Goal: Task Accomplishment & Management: Manage account settings

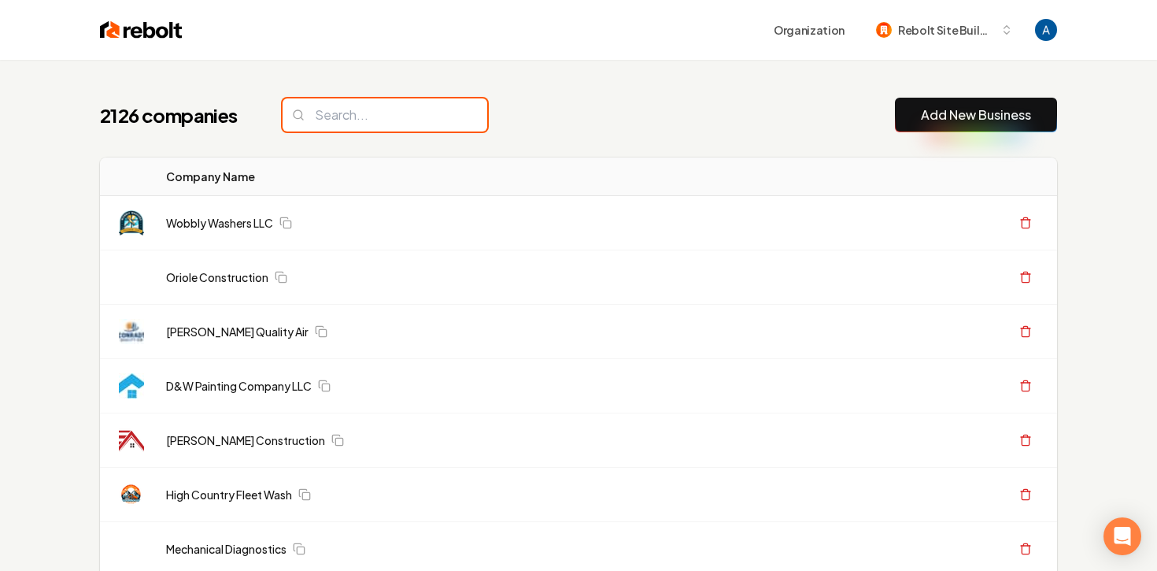
click at [350, 112] on input "search" at bounding box center [385, 114] width 205 height 33
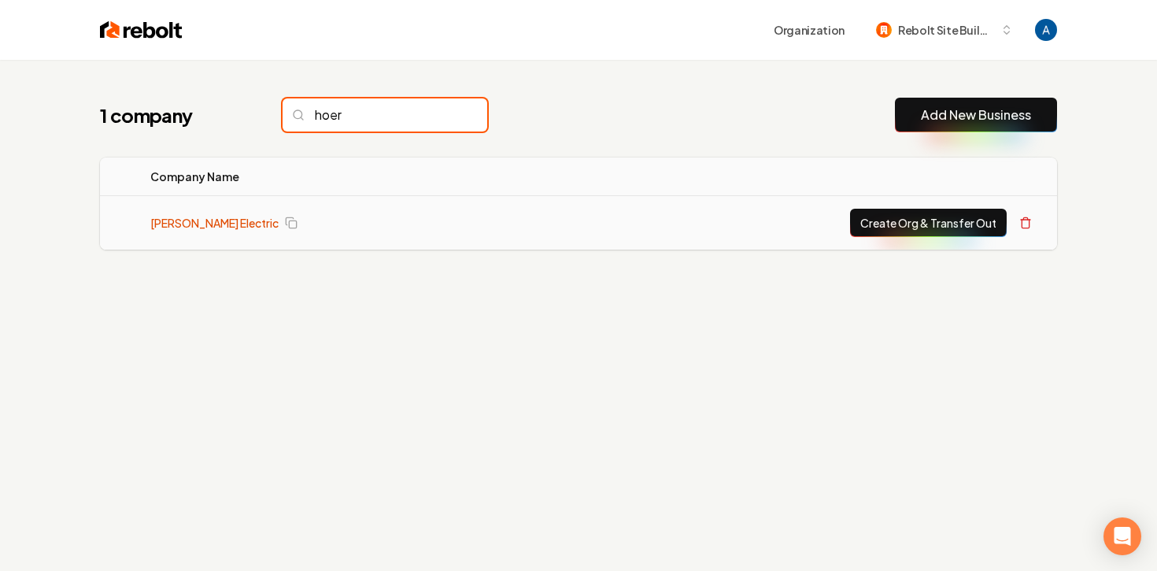
type input "hoer"
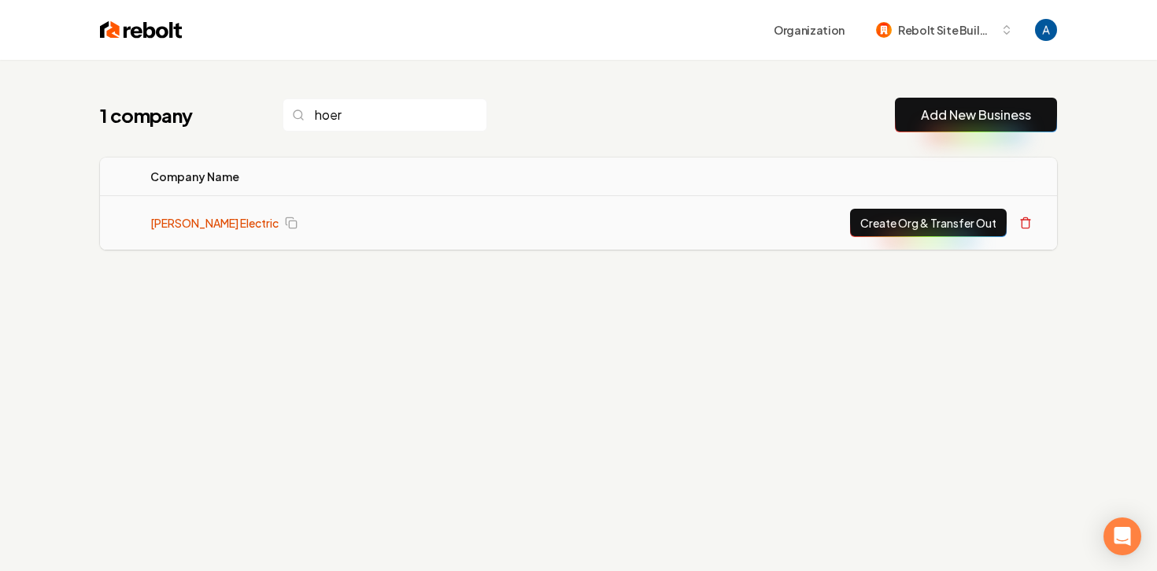
click at [191, 228] on link "Hoerz Electric" at bounding box center [214, 223] width 128 height 16
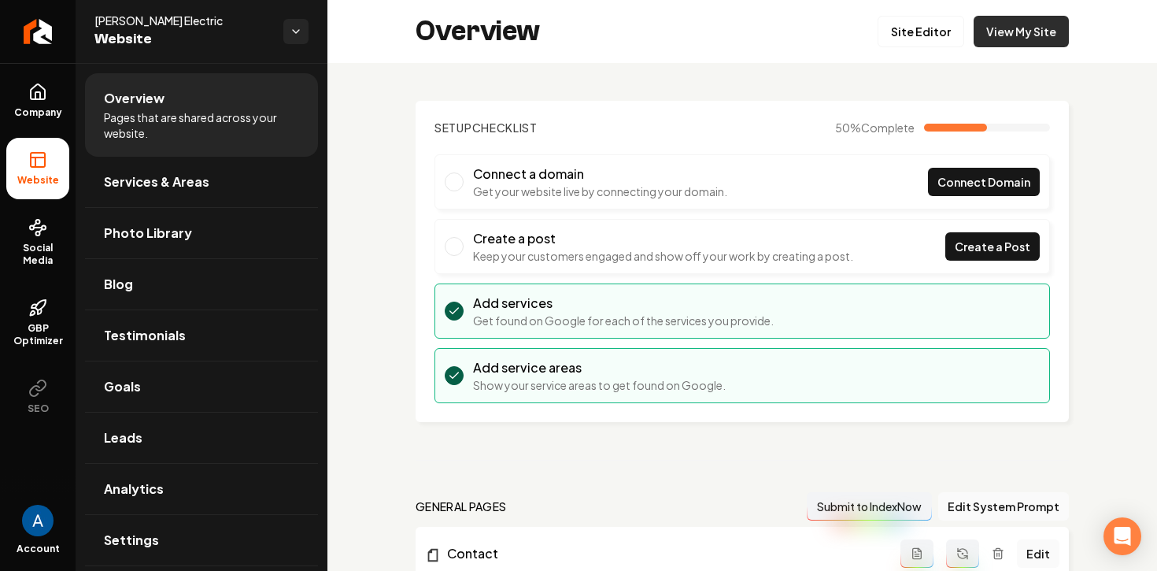
click at [1011, 37] on link "View My Site" at bounding box center [1021, 31] width 95 height 31
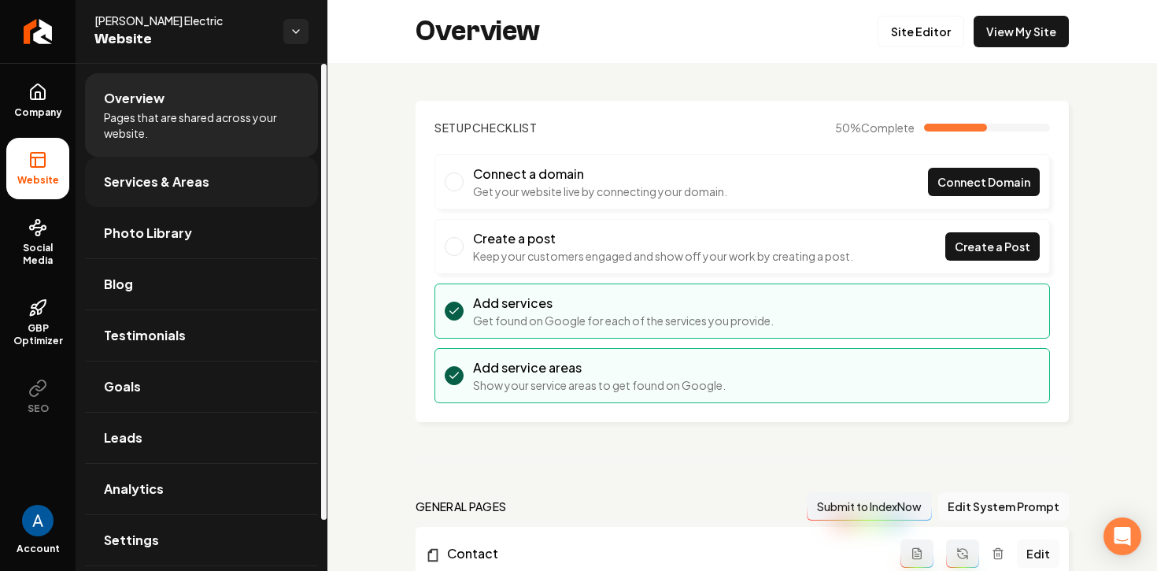
click at [191, 179] on span "Services & Areas" at bounding box center [157, 181] width 106 height 19
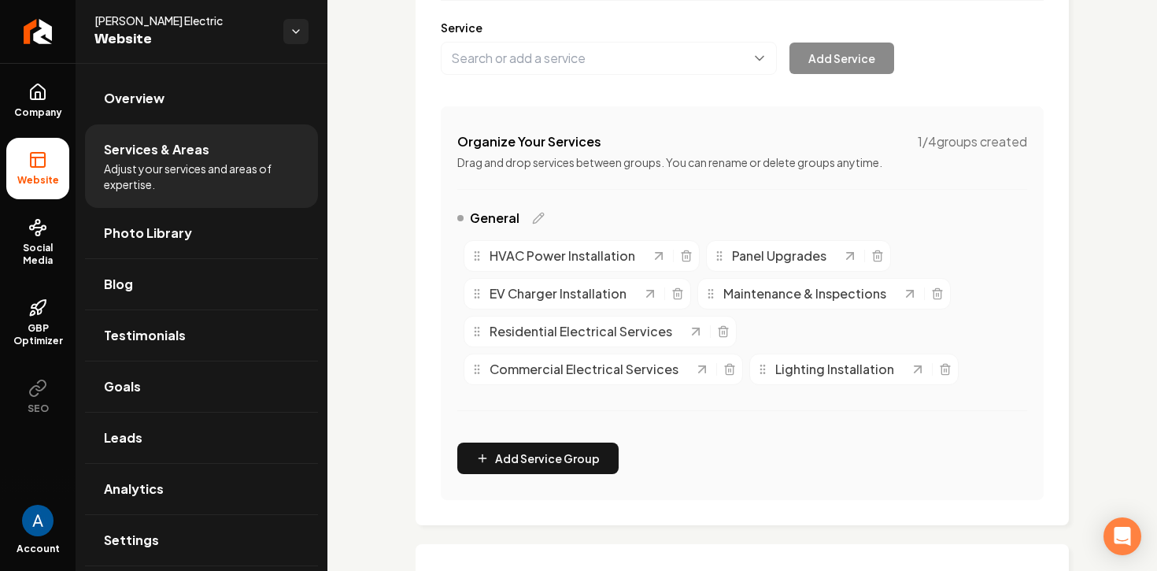
scroll to position [465, 0]
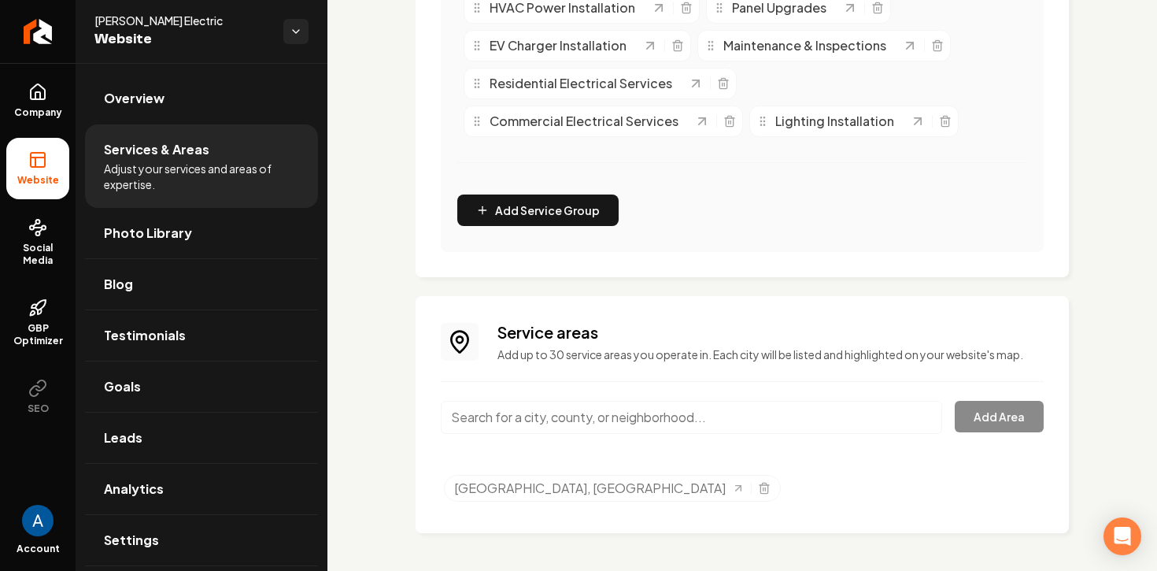
click at [598, 421] on input "Main content area" at bounding box center [692, 417] width 502 height 33
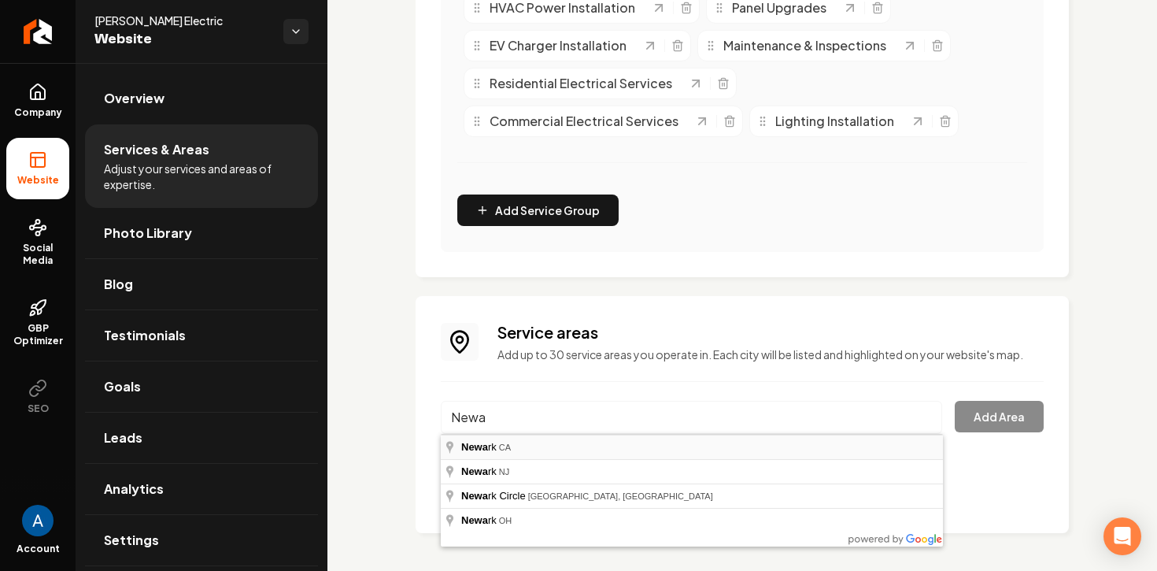
type input "Newark, CA"
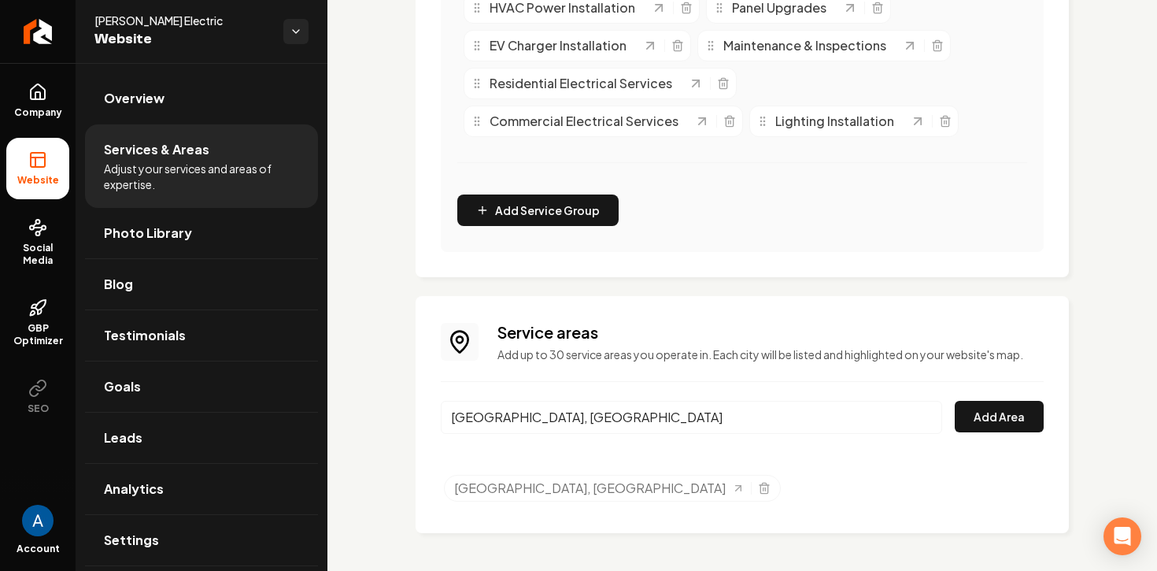
click at [992, 432] on div "Newark, CA Add Area" at bounding box center [742, 427] width 603 height 52
click at [994, 426] on button "Add Area" at bounding box center [999, 416] width 89 height 31
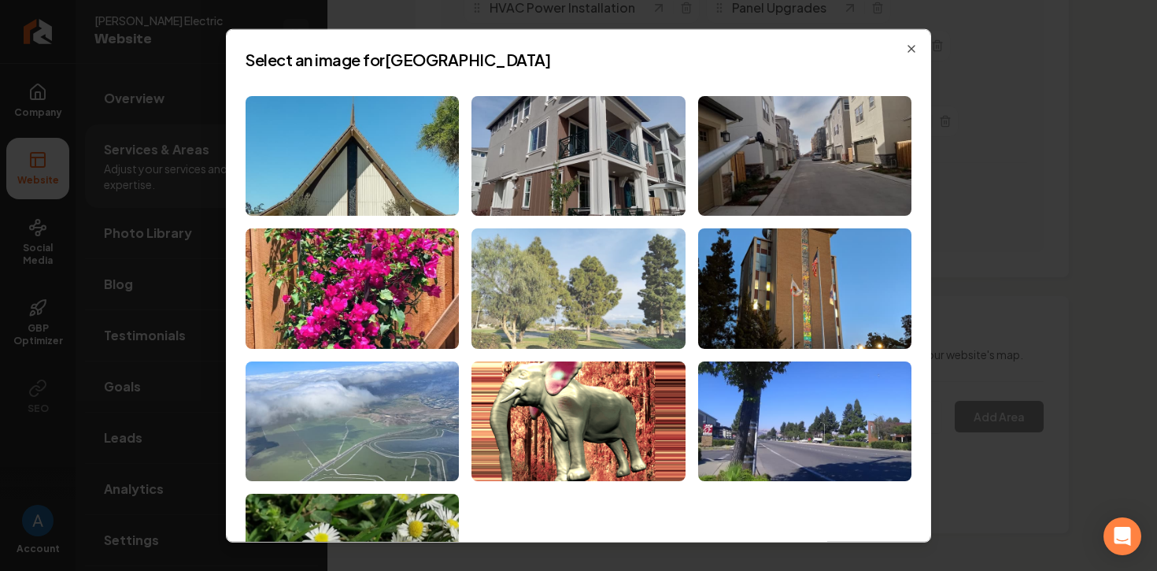
scroll to position [104, 0]
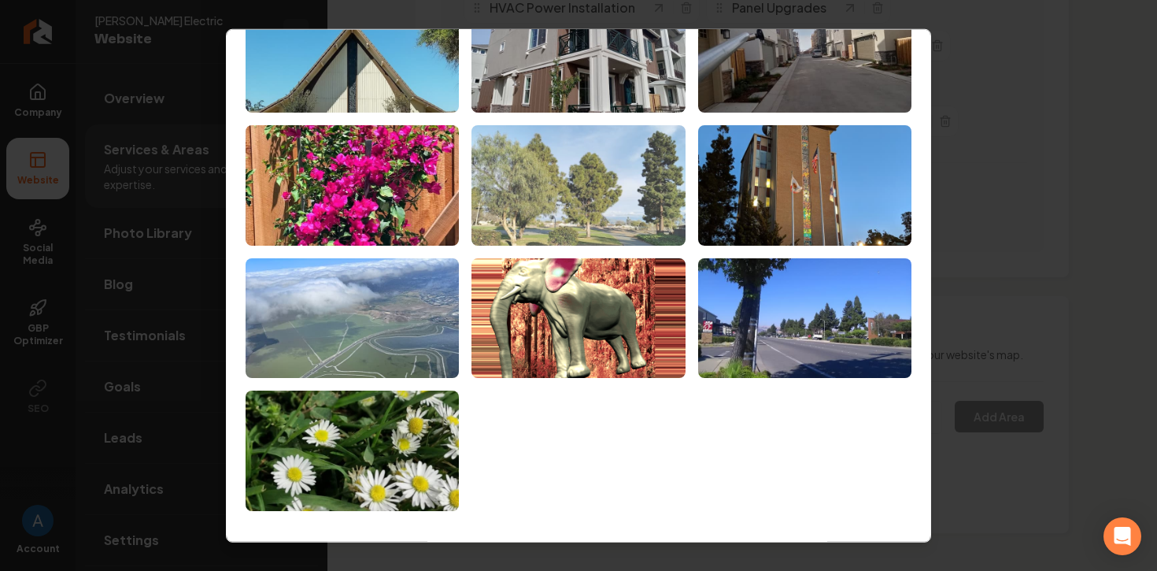
click at [589, 172] on img at bounding box center [578, 185] width 213 height 120
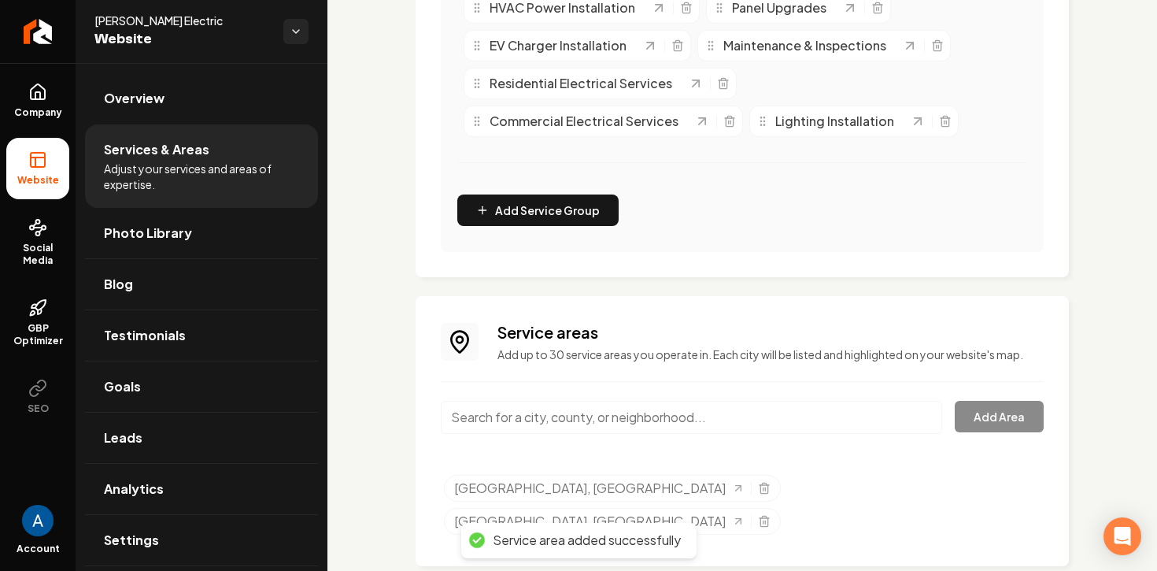
click at [610, 415] on input "Main content area" at bounding box center [692, 417] width 502 height 33
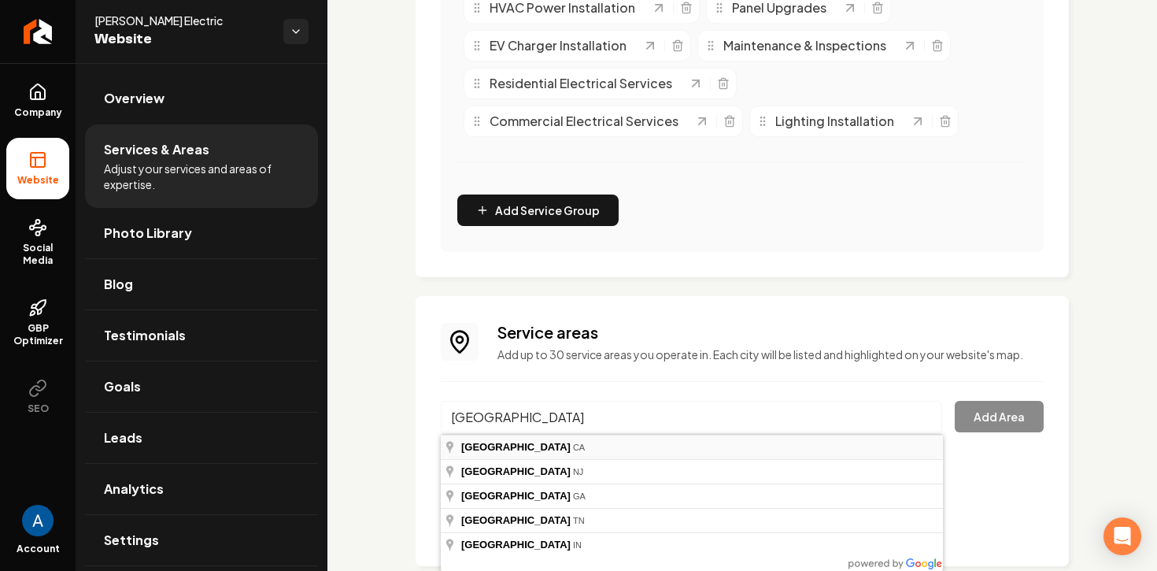
type input "Union City, CA"
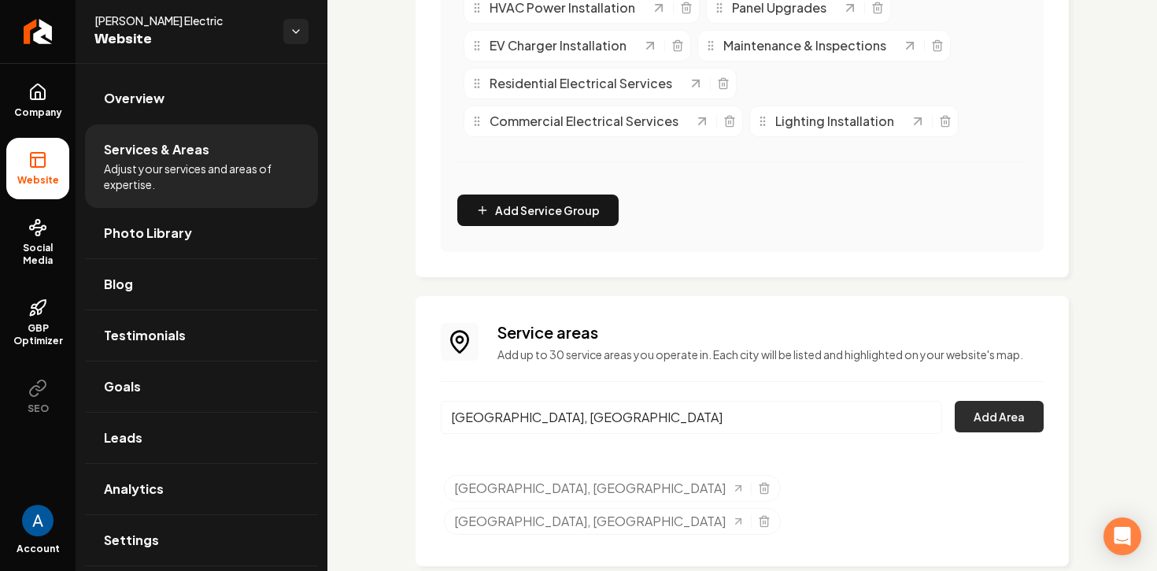
click at [972, 418] on button "Add Area" at bounding box center [999, 416] width 89 height 31
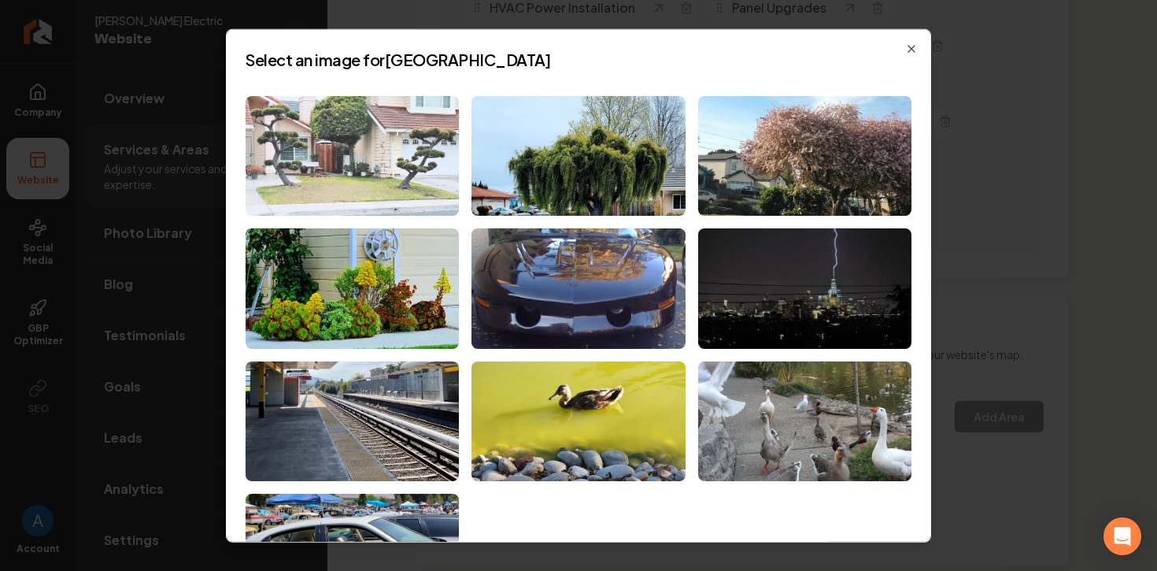
click at [369, 172] on img at bounding box center [352, 155] width 213 height 120
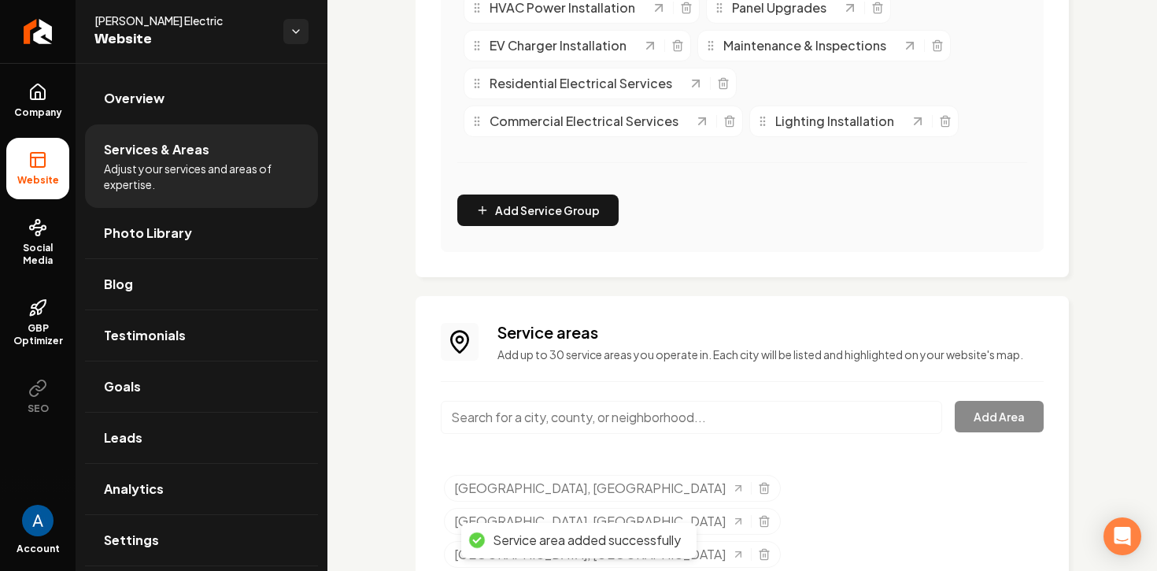
click at [599, 412] on input "Main content area" at bounding box center [692, 417] width 502 height 33
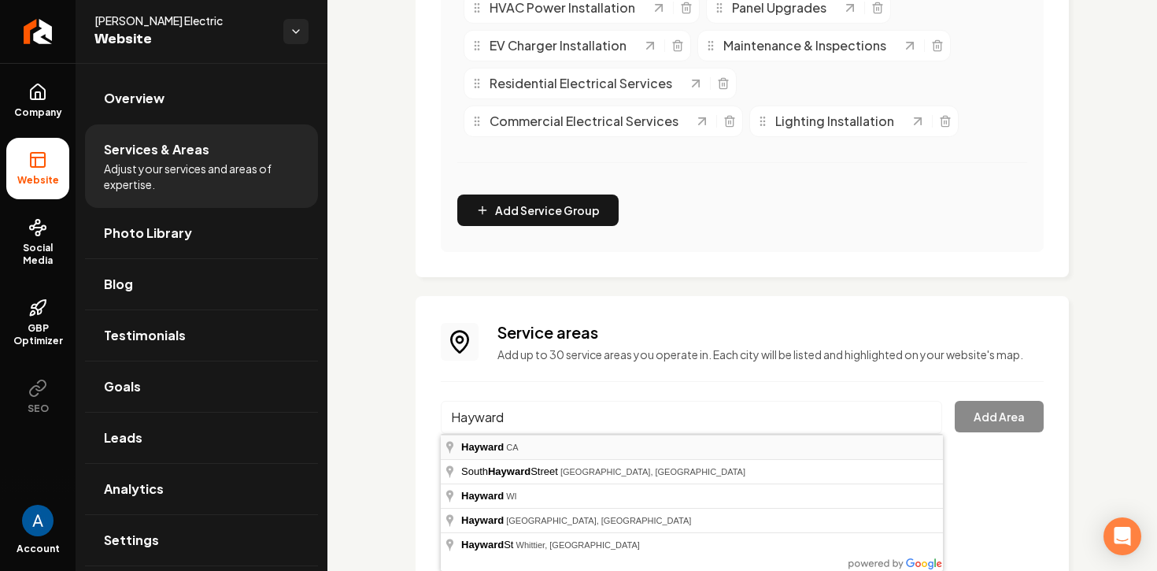
type input "Hayward, CA"
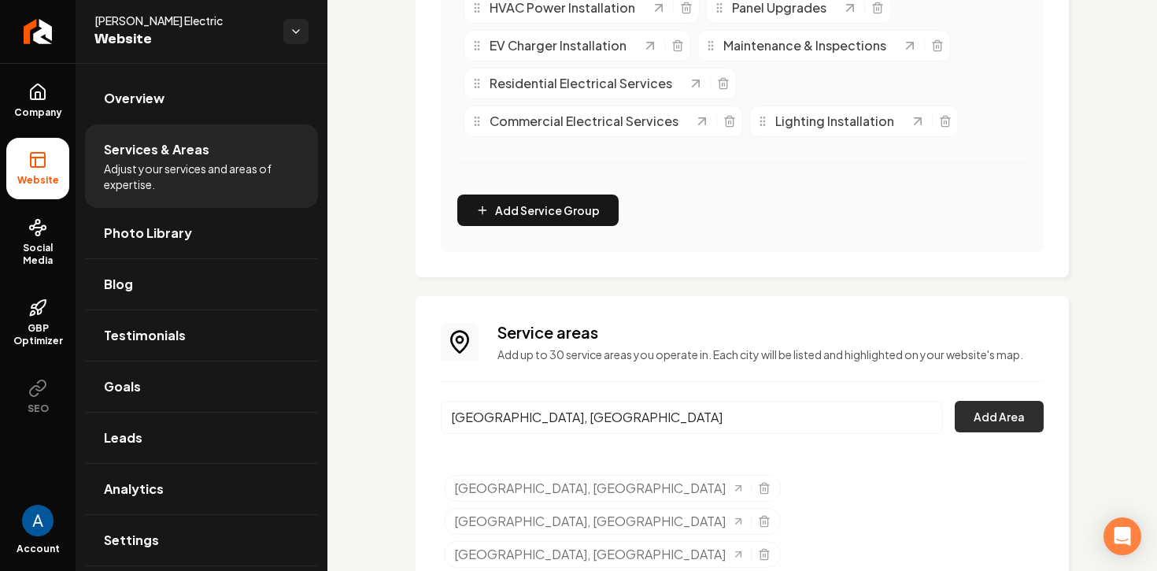
click at [981, 421] on button "Add Area" at bounding box center [999, 416] width 89 height 31
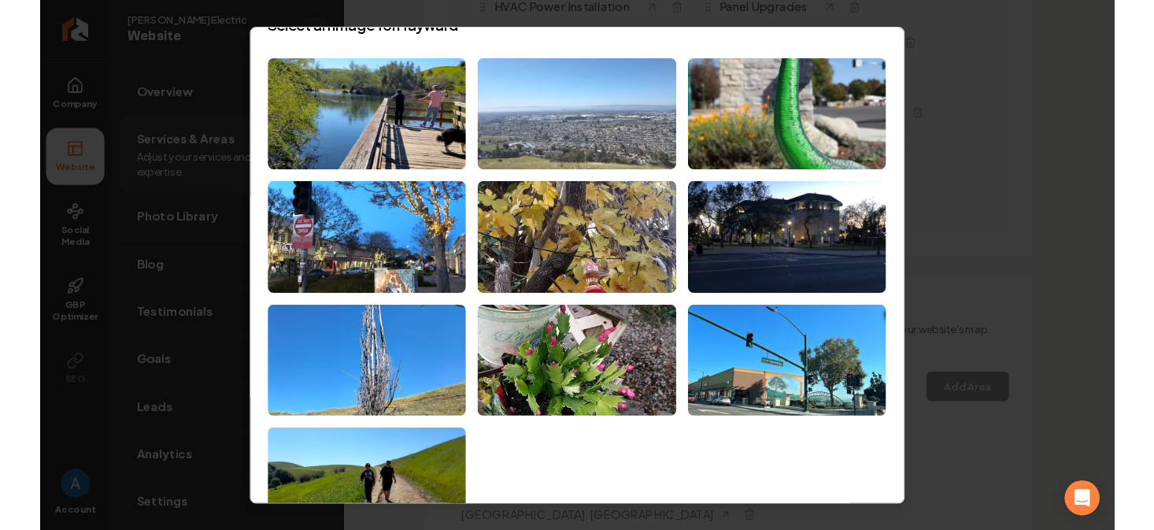
scroll to position [28, 0]
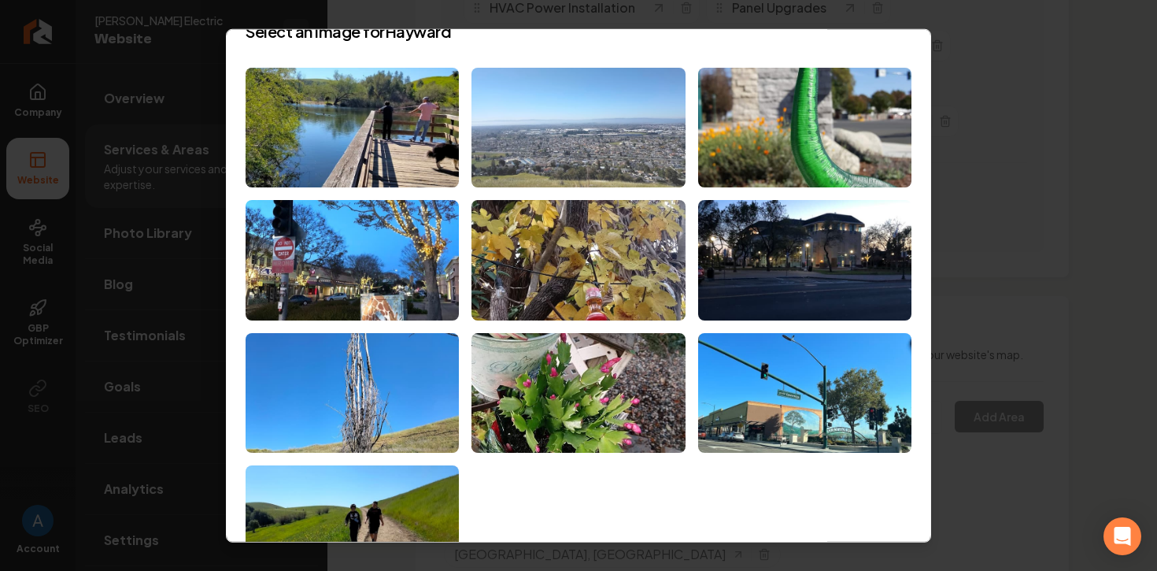
click at [590, 145] on img at bounding box center [578, 127] width 213 height 120
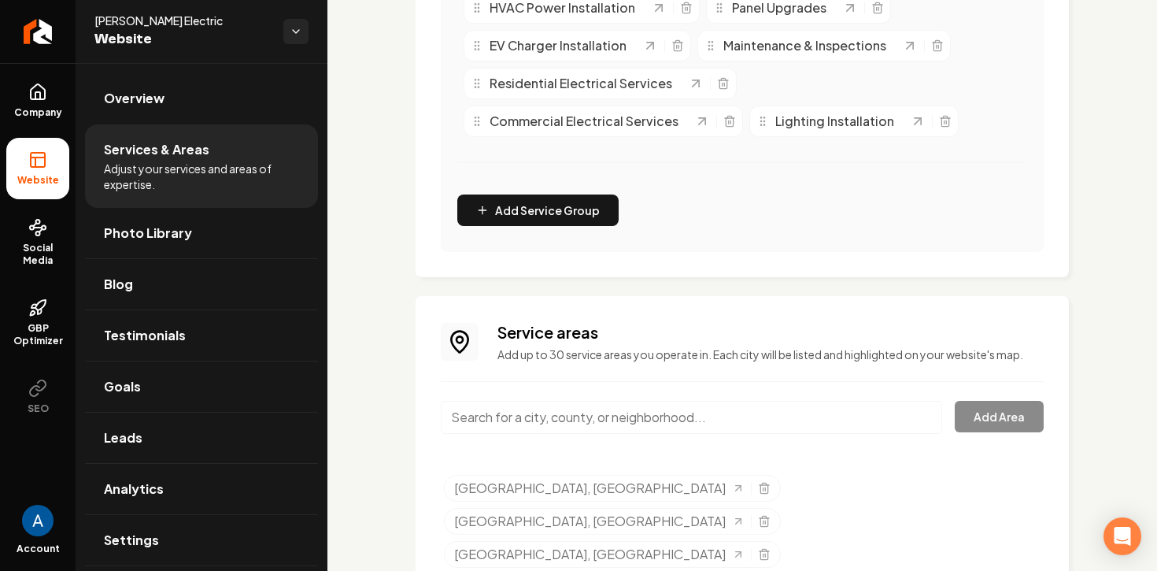
click at [619, 404] on input "Main content area" at bounding box center [692, 417] width 502 height 33
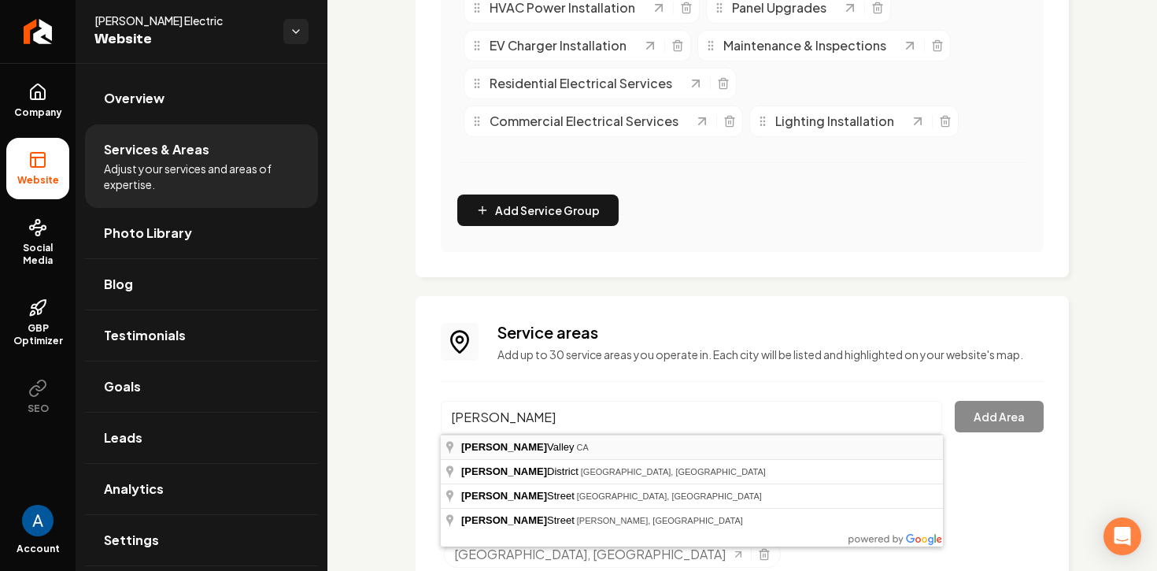
type input "Castro Valley, CA"
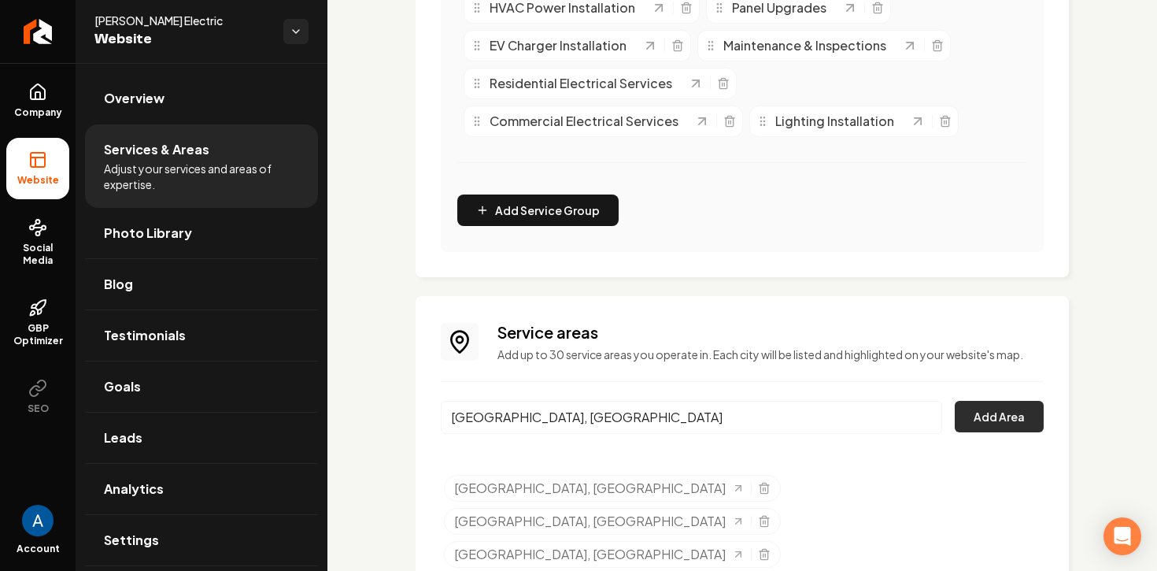
click at [978, 408] on button "Add Area" at bounding box center [999, 416] width 89 height 31
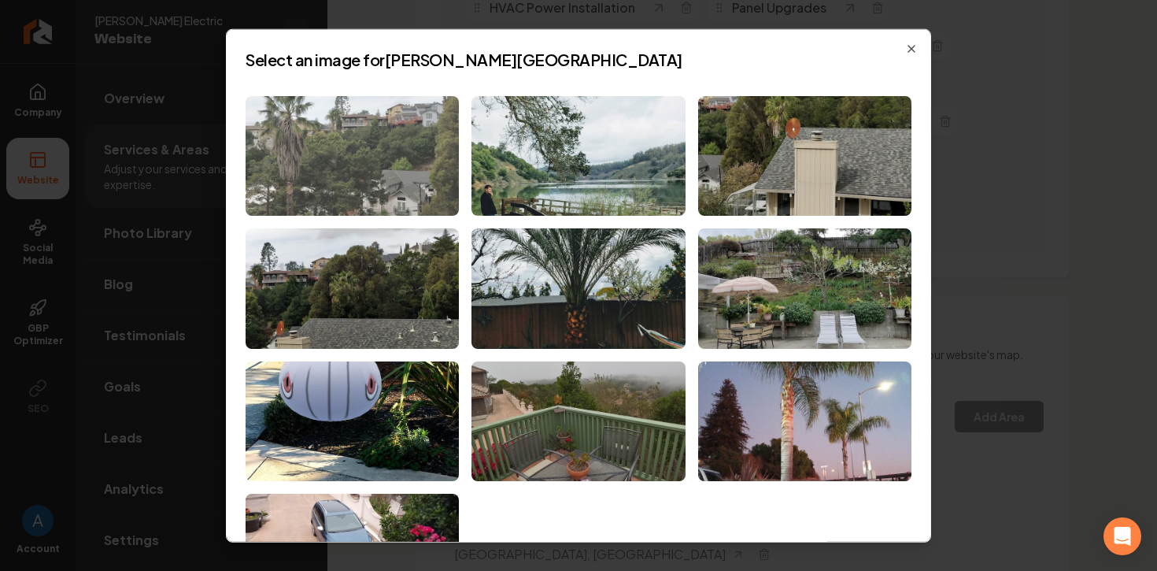
click at [362, 150] on img at bounding box center [352, 155] width 213 height 120
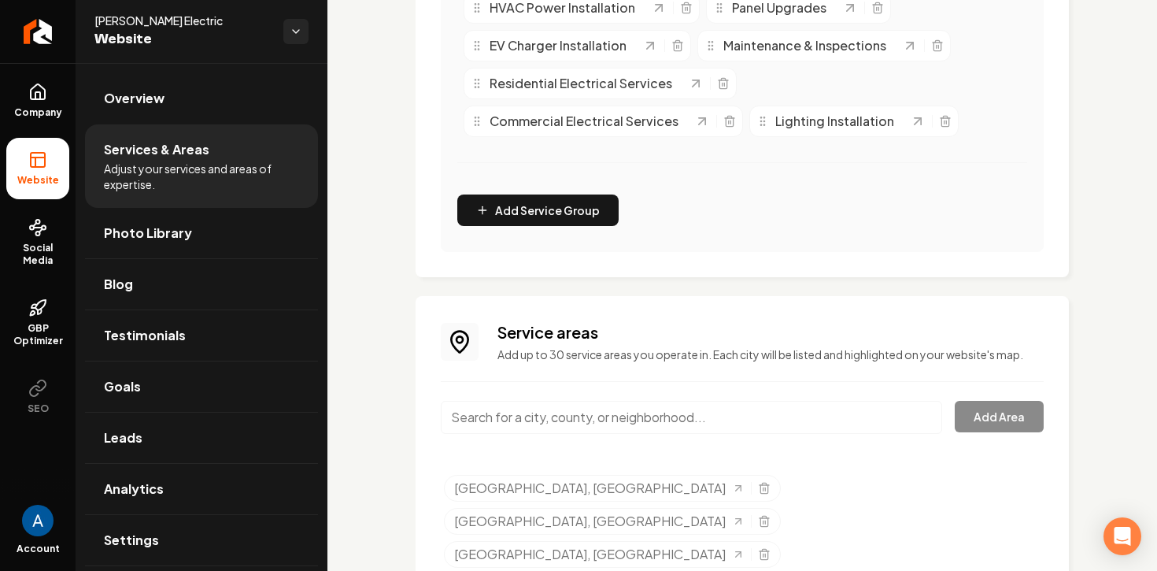
click at [656, 412] on input "Main content area" at bounding box center [692, 417] width 502 height 33
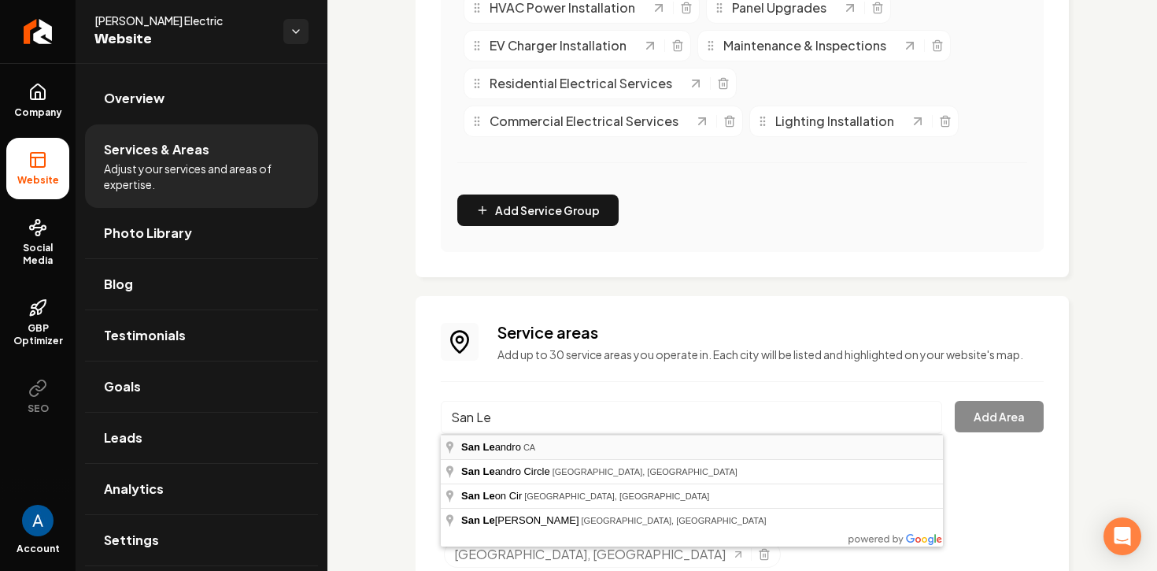
type input "San Leandro, CA"
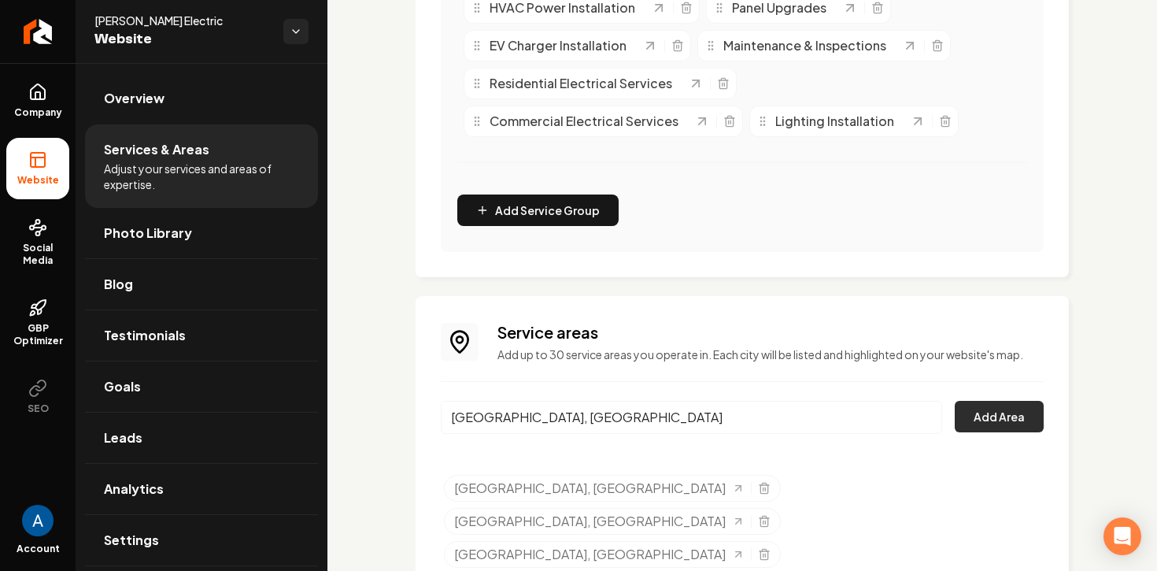
click at [987, 424] on button "Add Area" at bounding box center [999, 416] width 89 height 31
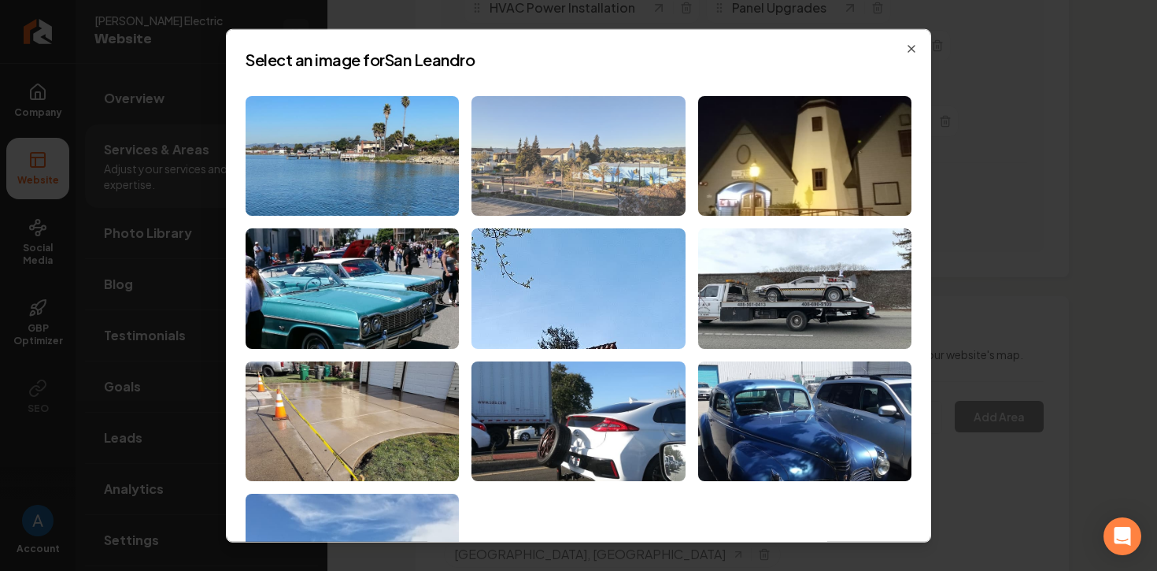
click at [609, 139] on img at bounding box center [578, 155] width 213 height 120
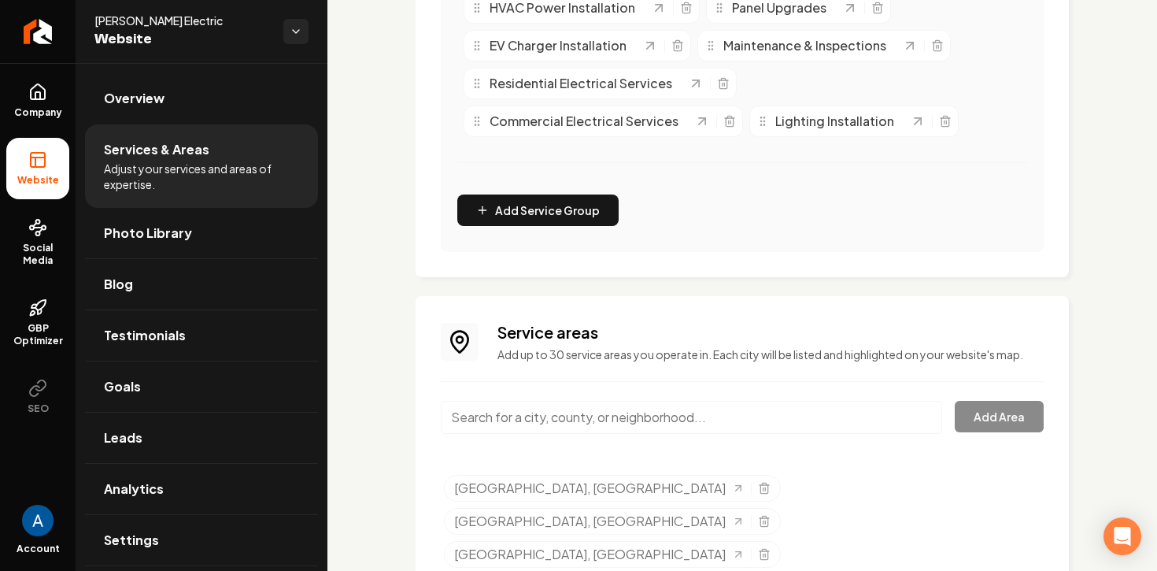
click at [600, 421] on input "Main content area" at bounding box center [692, 417] width 502 height 33
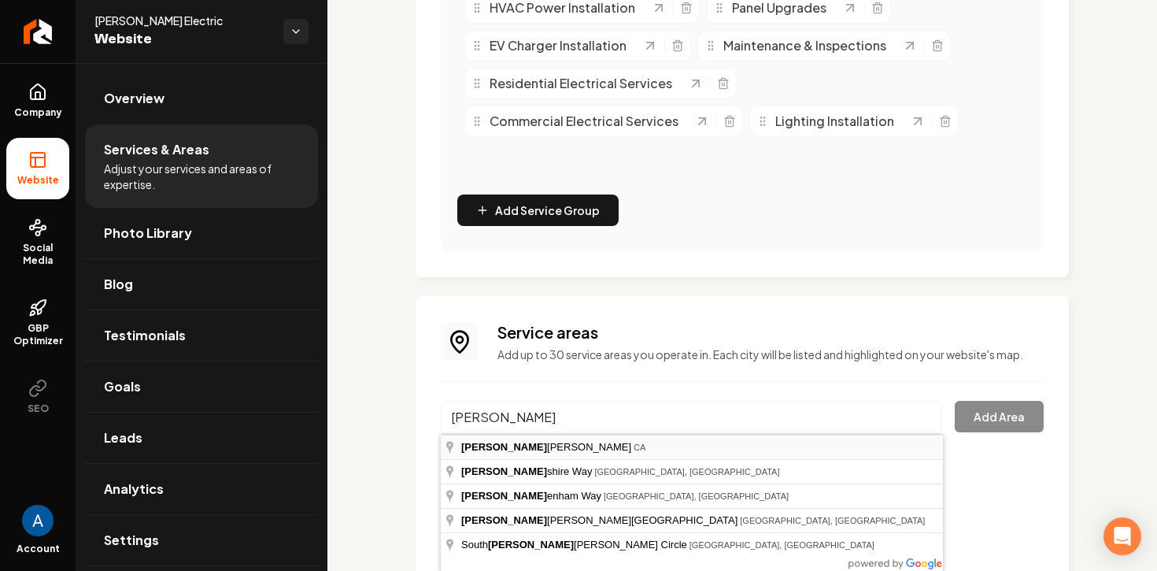
type input "Berkeley, CA"
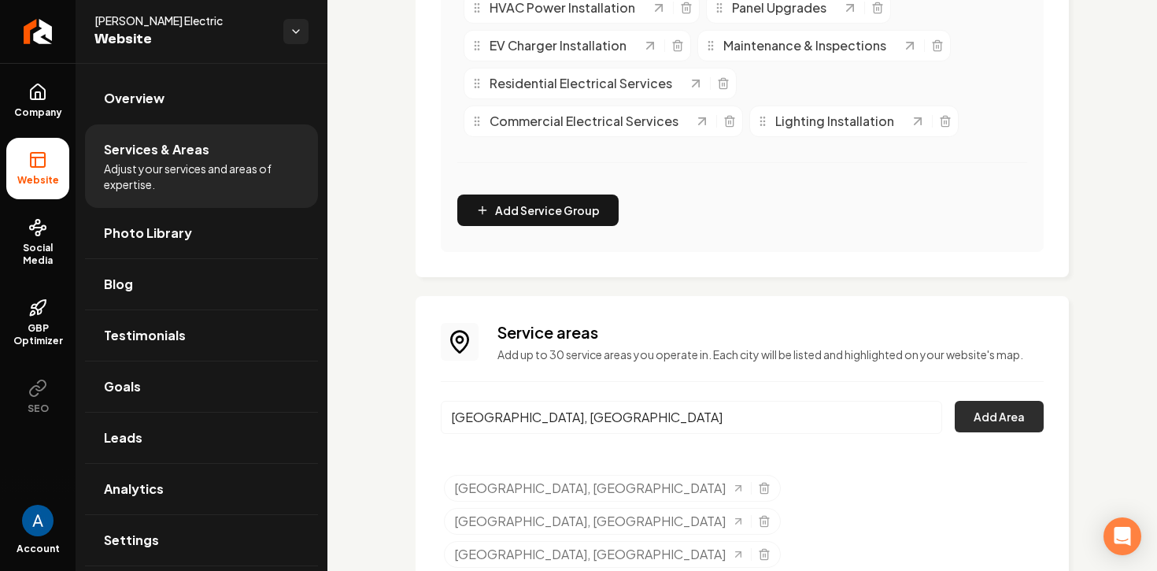
click at [985, 424] on button "Add Area" at bounding box center [999, 416] width 89 height 31
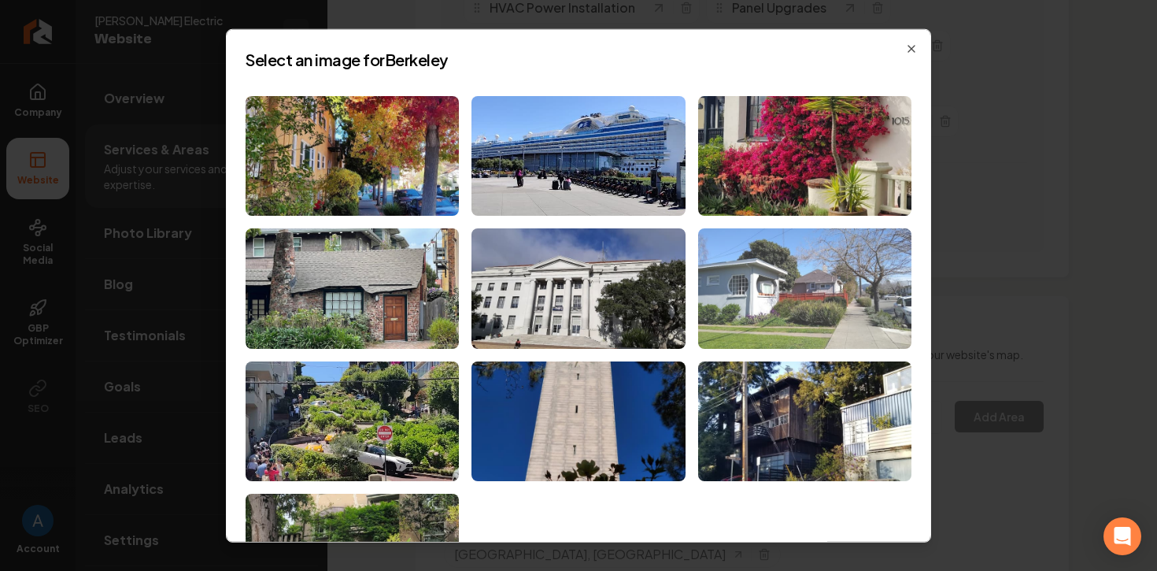
click at [824, 276] on img at bounding box center [804, 288] width 213 height 120
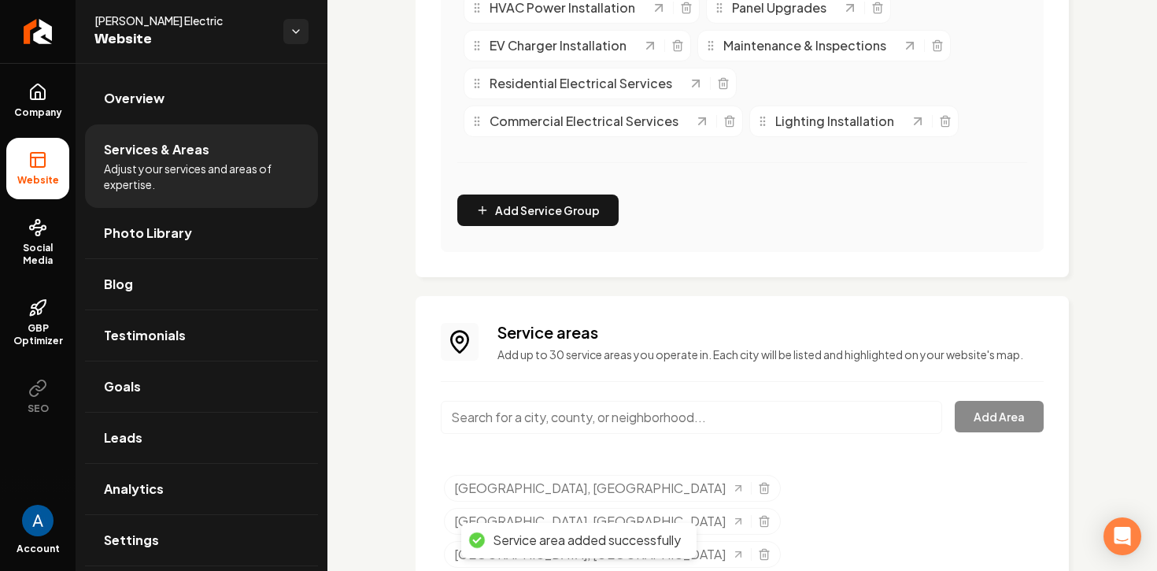
click at [575, 417] on input "Main content area" at bounding box center [692, 417] width 502 height 33
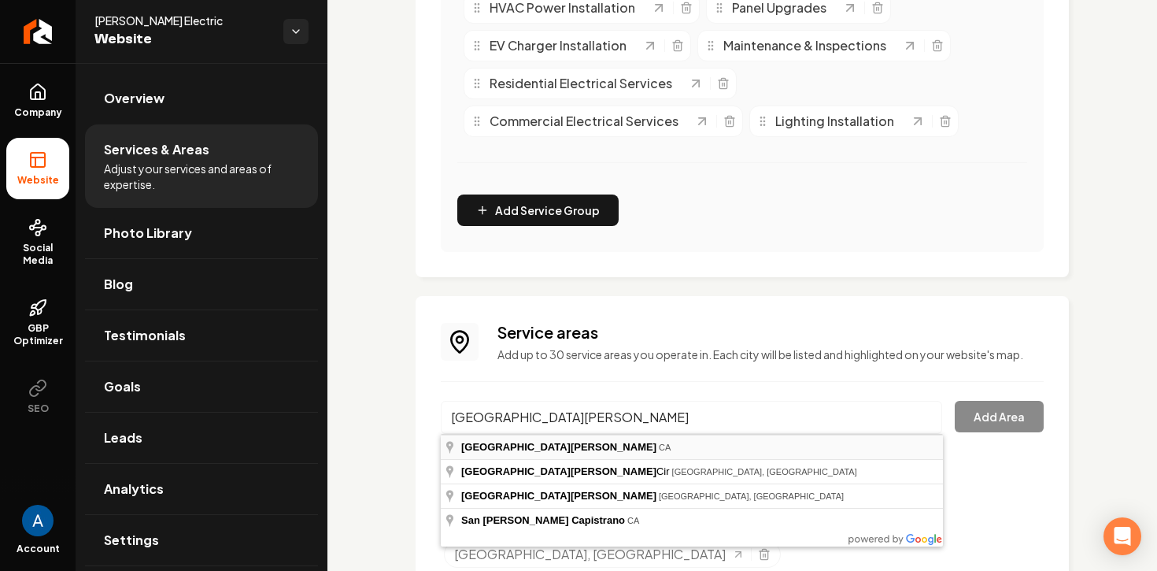
type input "San Jose, CA"
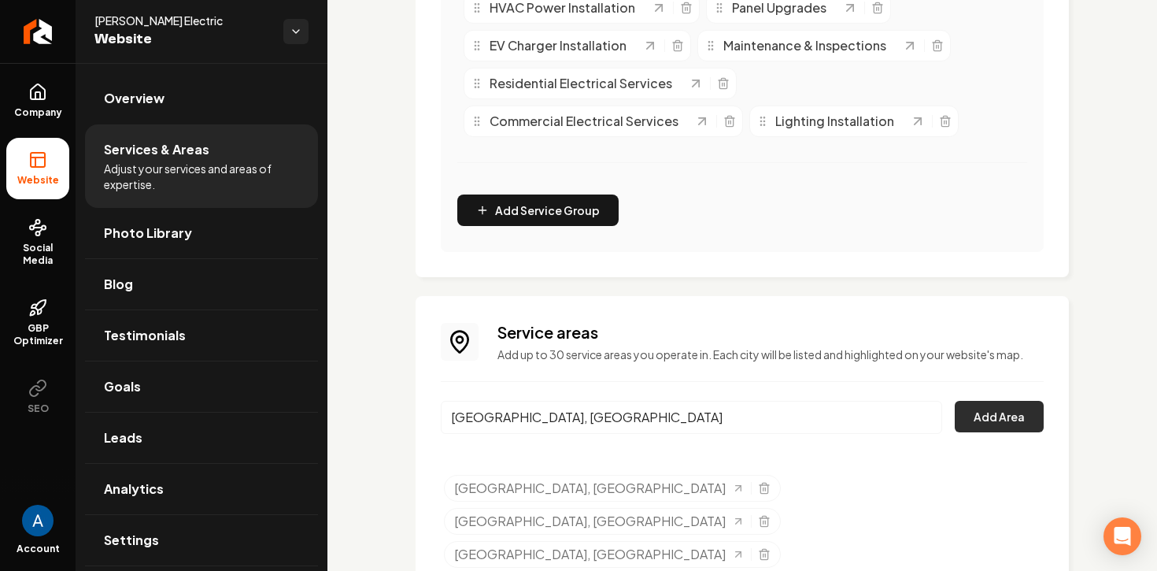
click at [1026, 426] on button "Add Area" at bounding box center [999, 416] width 89 height 31
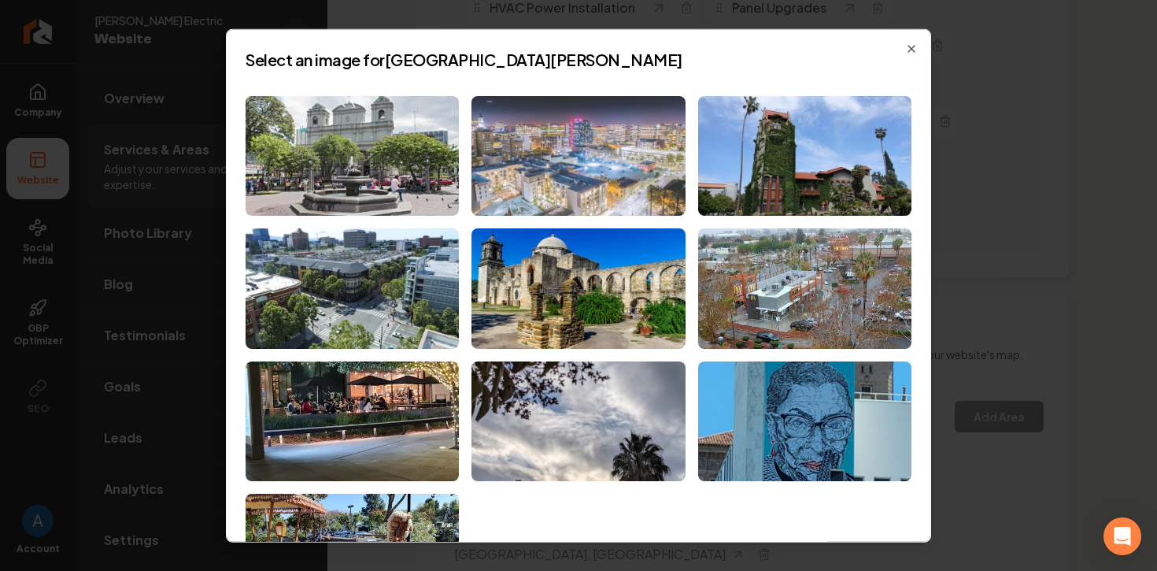
click at [612, 146] on img at bounding box center [578, 155] width 213 height 120
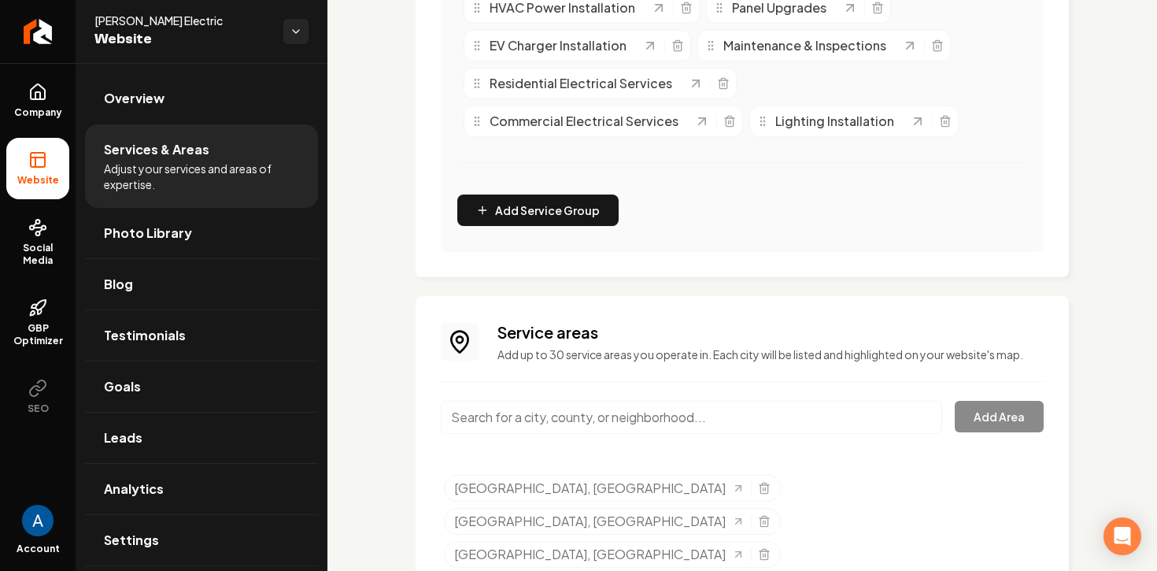
click at [664, 419] on input "Main content area" at bounding box center [692, 417] width 502 height 33
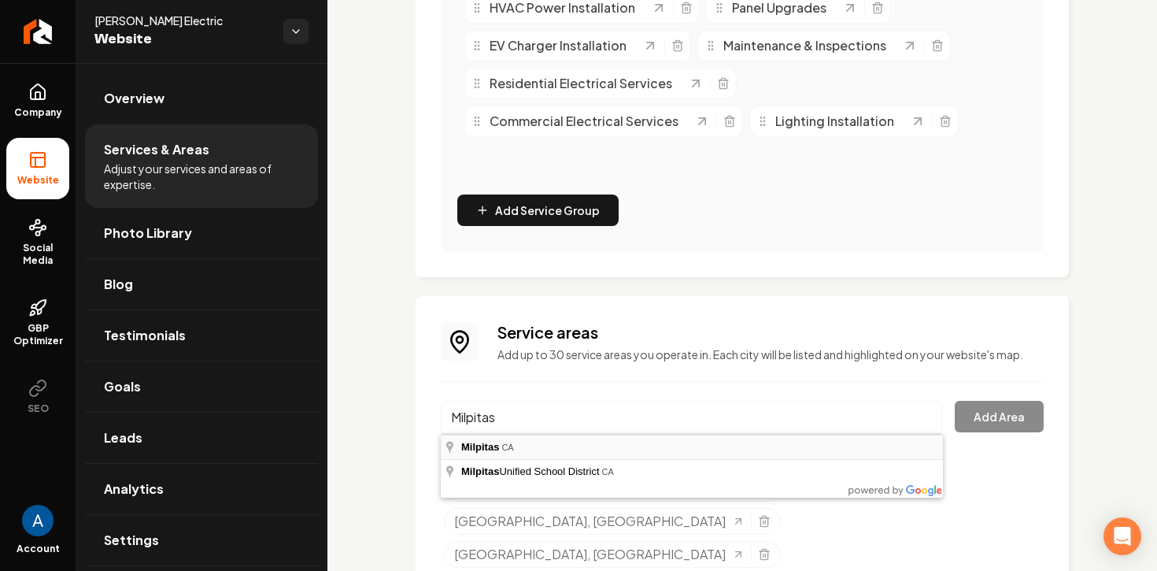
type input "Milpitas, CA"
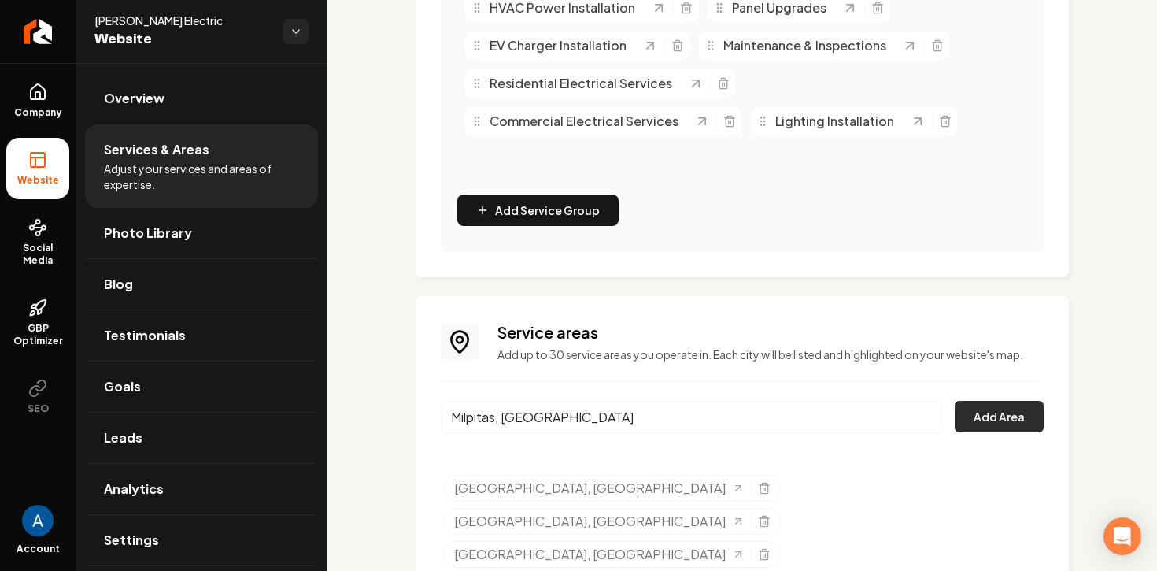
click at [973, 417] on button "Add Area" at bounding box center [999, 416] width 89 height 31
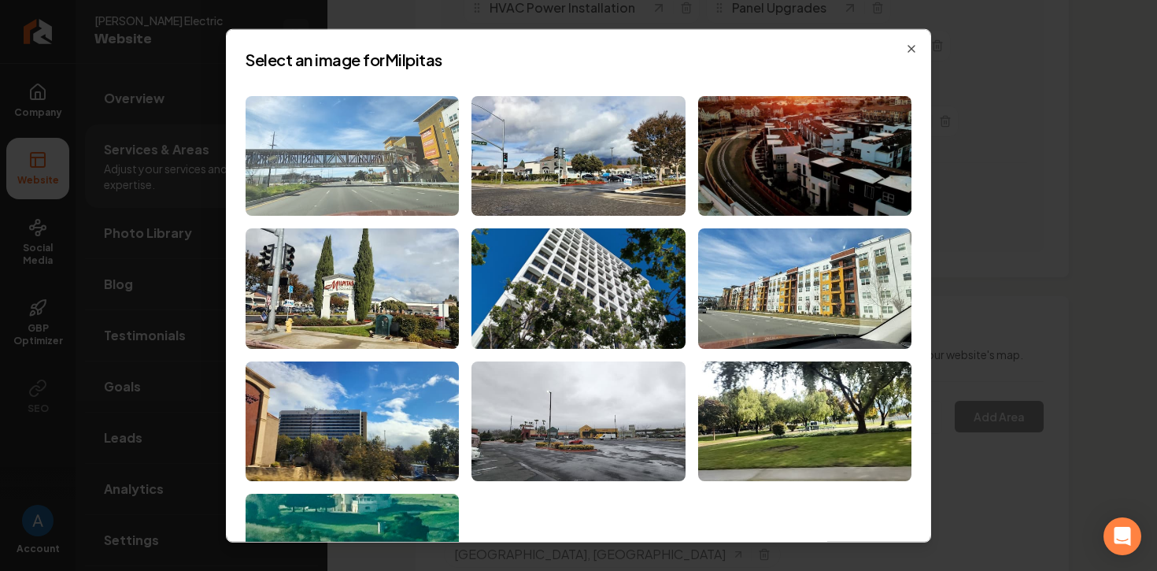
click at [325, 135] on img at bounding box center [352, 155] width 213 height 120
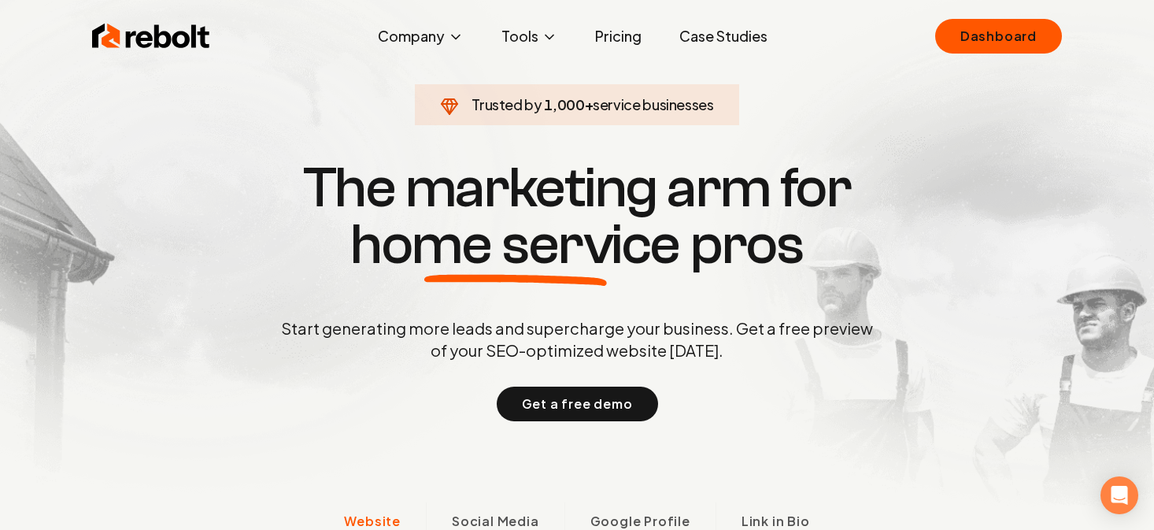
click at [719, 39] on link "Case Studies" at bounding box center [723, 35] width 113 height 31
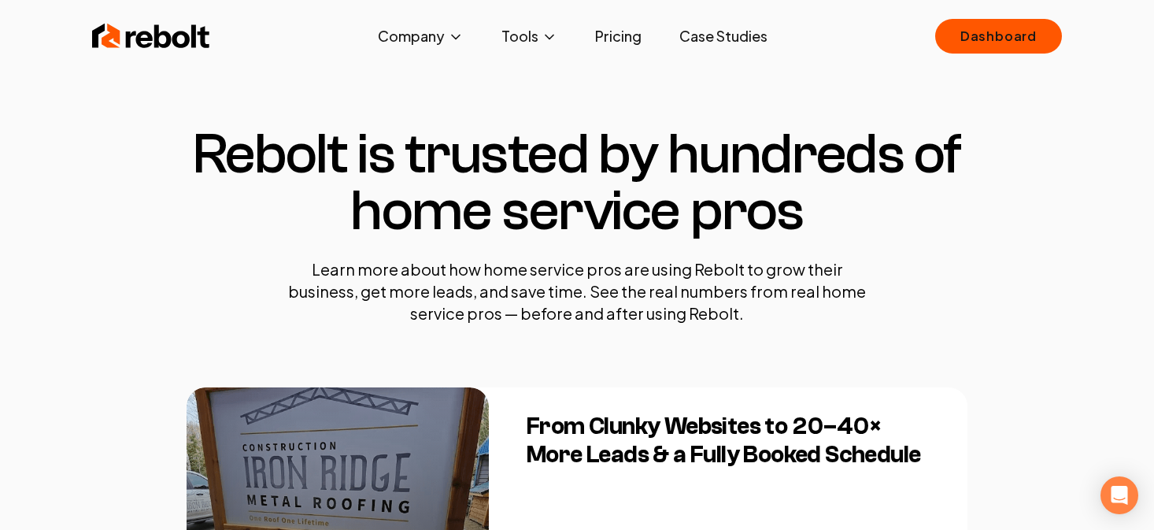
click at [148, 41] on img at bounding box center [151, 35] width 118 height 31
